Goal: Task Accomplishment & Management: Manage account settings

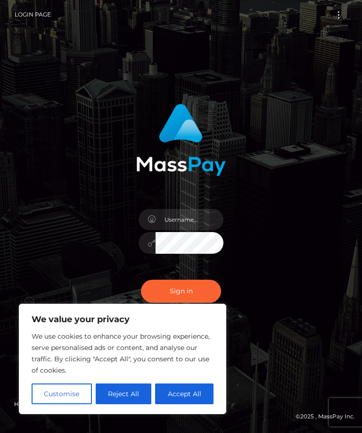
click at [179, 392] on button "Accept All" at bounding box center [184, 393] width 58 height 21
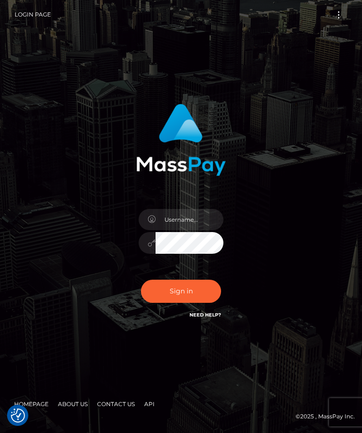
checkbox input "true"
click at [178, 230] on input "text" at bounding box center [190, 219] width 68 height 21
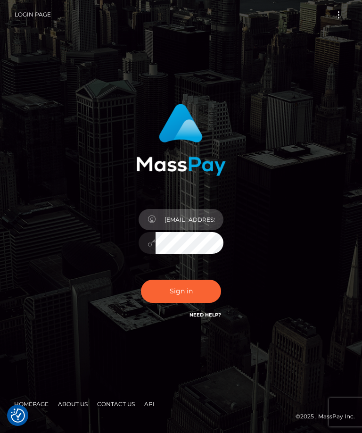
type input "[EMAIL_ADDRESS][DOMAIN_NAME]"
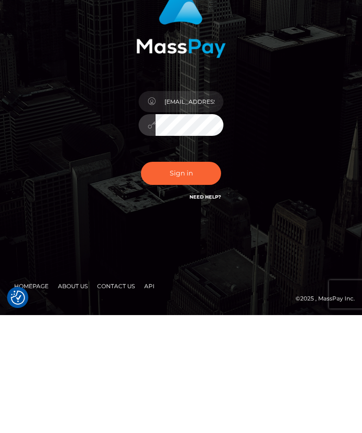
click at [172, 279] on button "Sign in" at bounding box center [181, 290] width 80 height 23
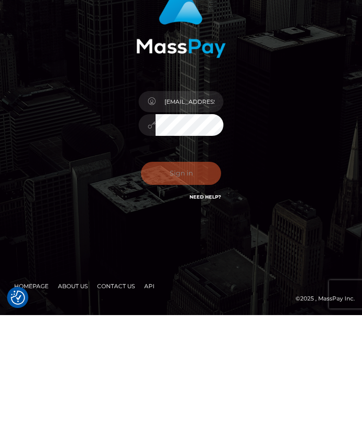
scroll to position [31, 0]
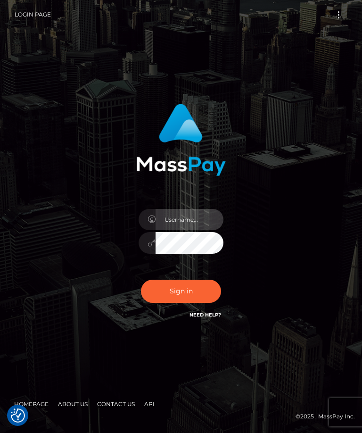
click at [179, 230] on input "text" at bounding box center [190, 219] width 68 height 21
type input "[EMAIL_ADDRESS][DOMAIN_NAME]"
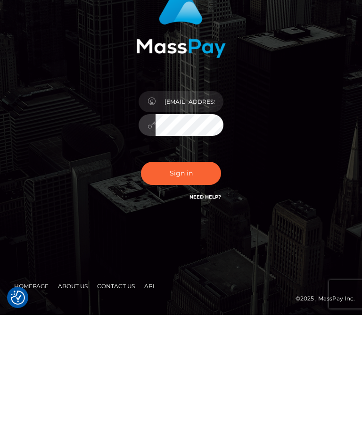
click at [176, 279] on button "Sign in" at bounding box center [181, 290] width 80 height 23
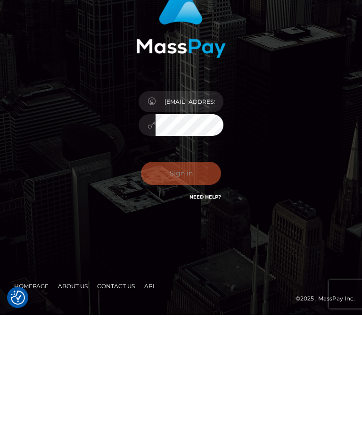
scroll to position [31, 0]
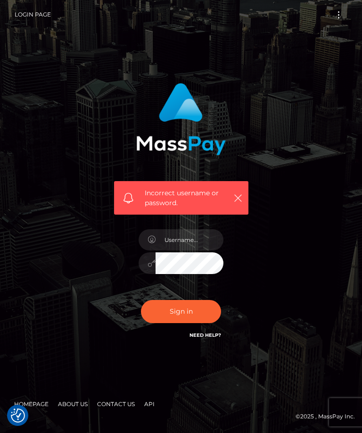
click at [202, 338] on link "Need Help?" at bounding box center [205, 335] width 32 height 6
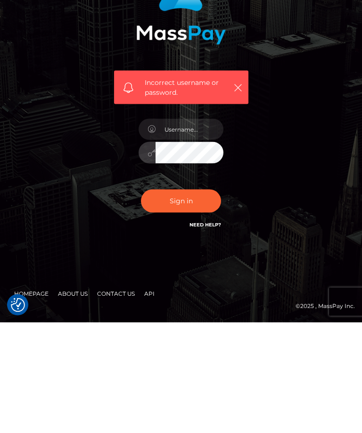
scroll to position [31, 0]
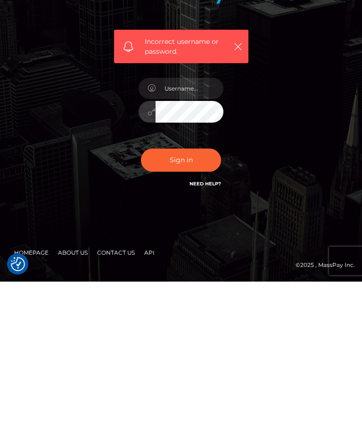
click at [211, 332] on link "Need Help?" at bounding box center [205, 335] width 32 height 6
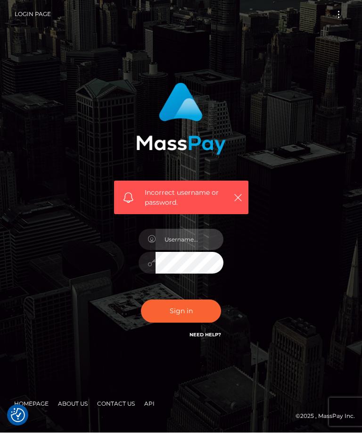
click at [186, 229] on input "text" at bounding box center [190, 239] width 68 height 21
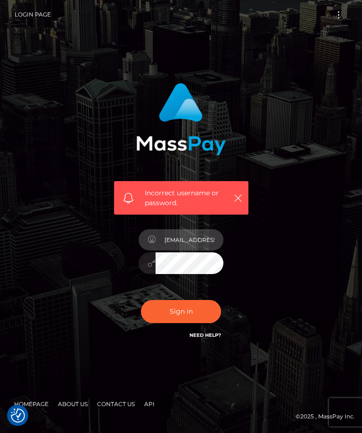
type input "[EMAIL_ADDRESS][DOMAIN_NAME]"
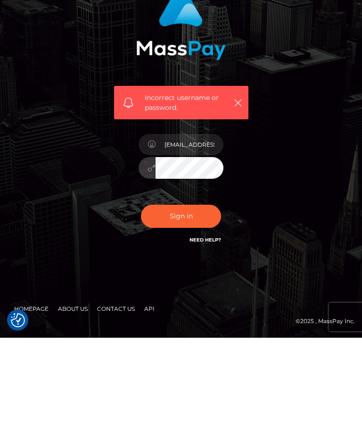
click at [199, 300] on button "Sign in" at bounding box center [181, 311] width 80 height 23
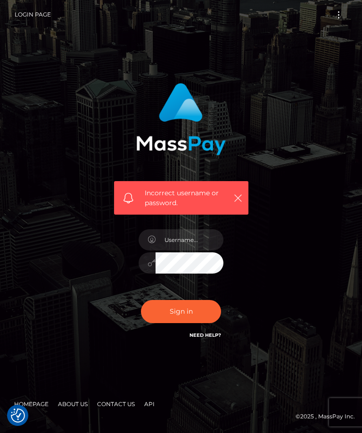
checkbox input "true"
